Goal: Task Accomplishment & Management: Use online tool/utility

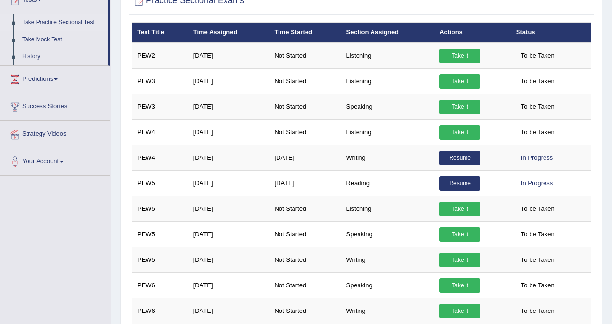
scroll to position [120, 0]
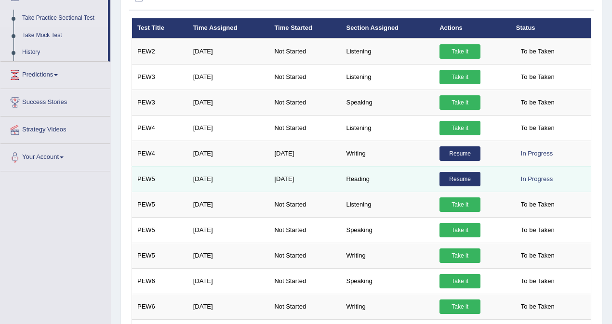
click at [462, 181] on link "Resume" at bounding box center [460, 179] width 41 height 14
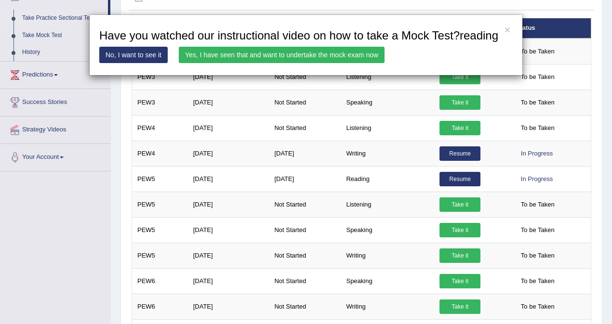
click at [332, 63] on link "Yes, I have seen that and want to undertake the mock exam now" at bounding box center [282, 55] width 206 height 16
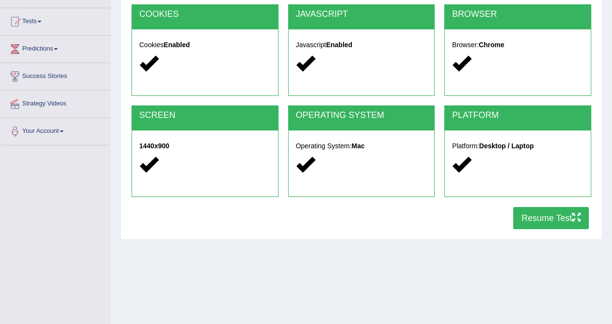
scroll to position [95, 0]
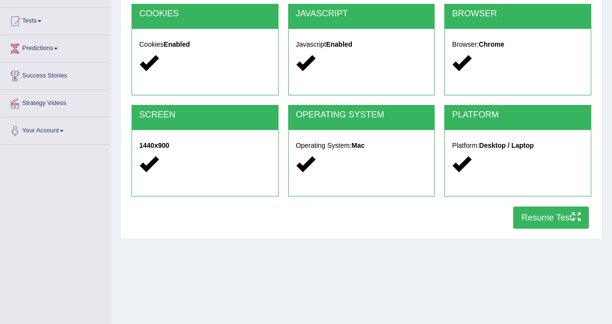
click at [541, 215] on button "Resume Test" at bounding box center [551, 218] width 76 height 22
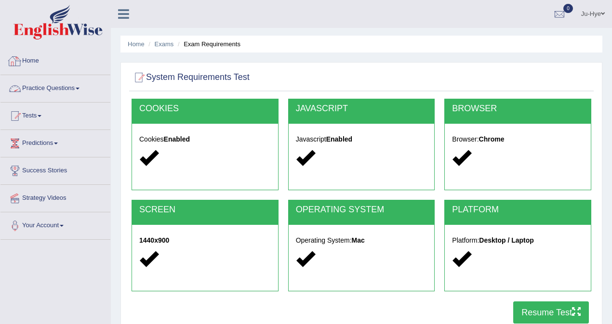
click at [51, 88] on link "Practice Questions" at bounding box center [55, 87] width 110 height 24
